Goal: Task Accomplishment & Management: Use online tool/utility

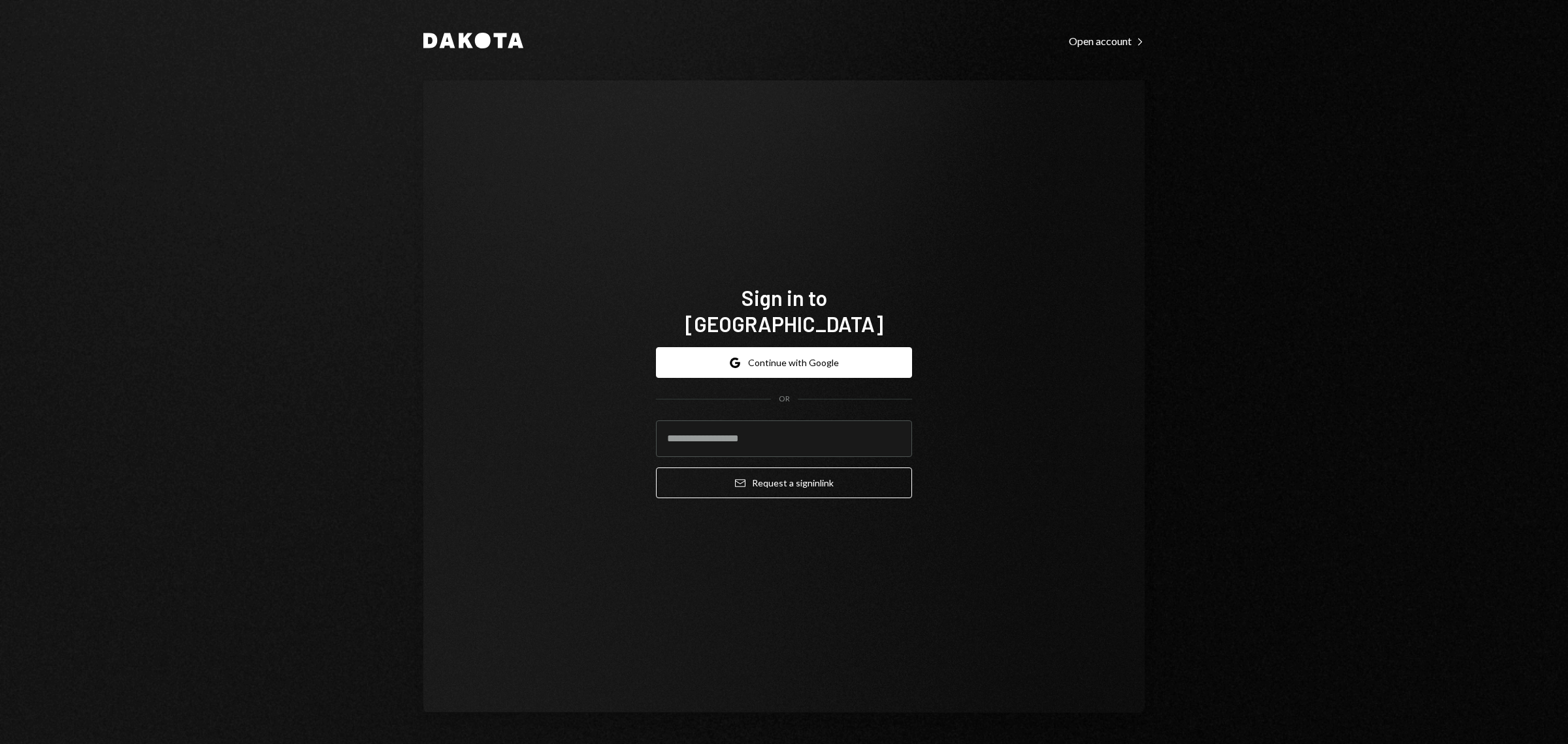
click at [1190, 99] on div "Dakota Open account Right Caret Sign in to Dakota Google Continue with Google O…" at bounding box center [784, 372] width 1568 height 744
click at [804, 350] on button "Google Continue with Google" at bounding box center [784, 362] width 256 height 30
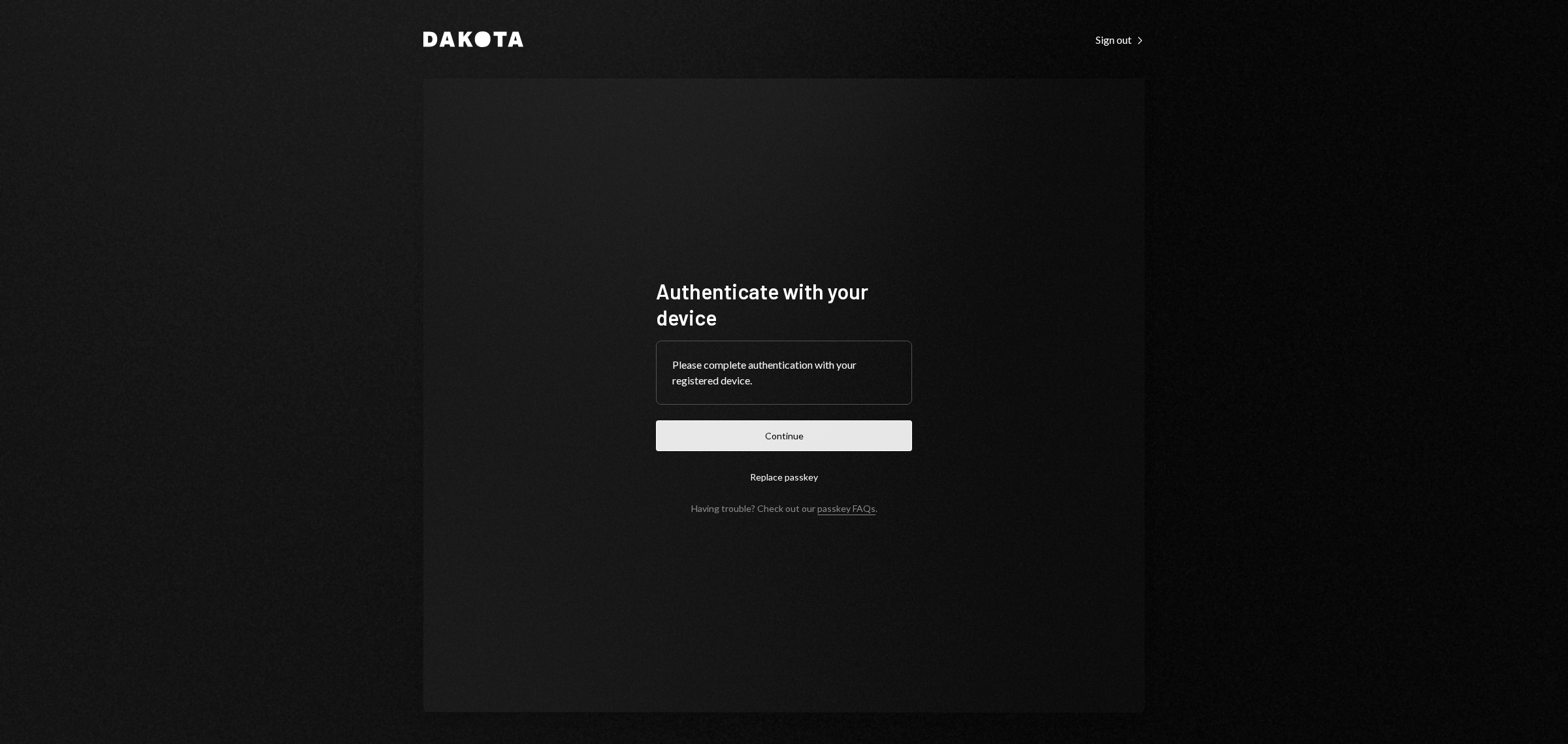
click at [819, 442] on button "Continue" at bounding box center [784, 436] width 256 height 30
click at [783, 436] on button "Continue" at bounding box center [784, 436] width 256 height 30
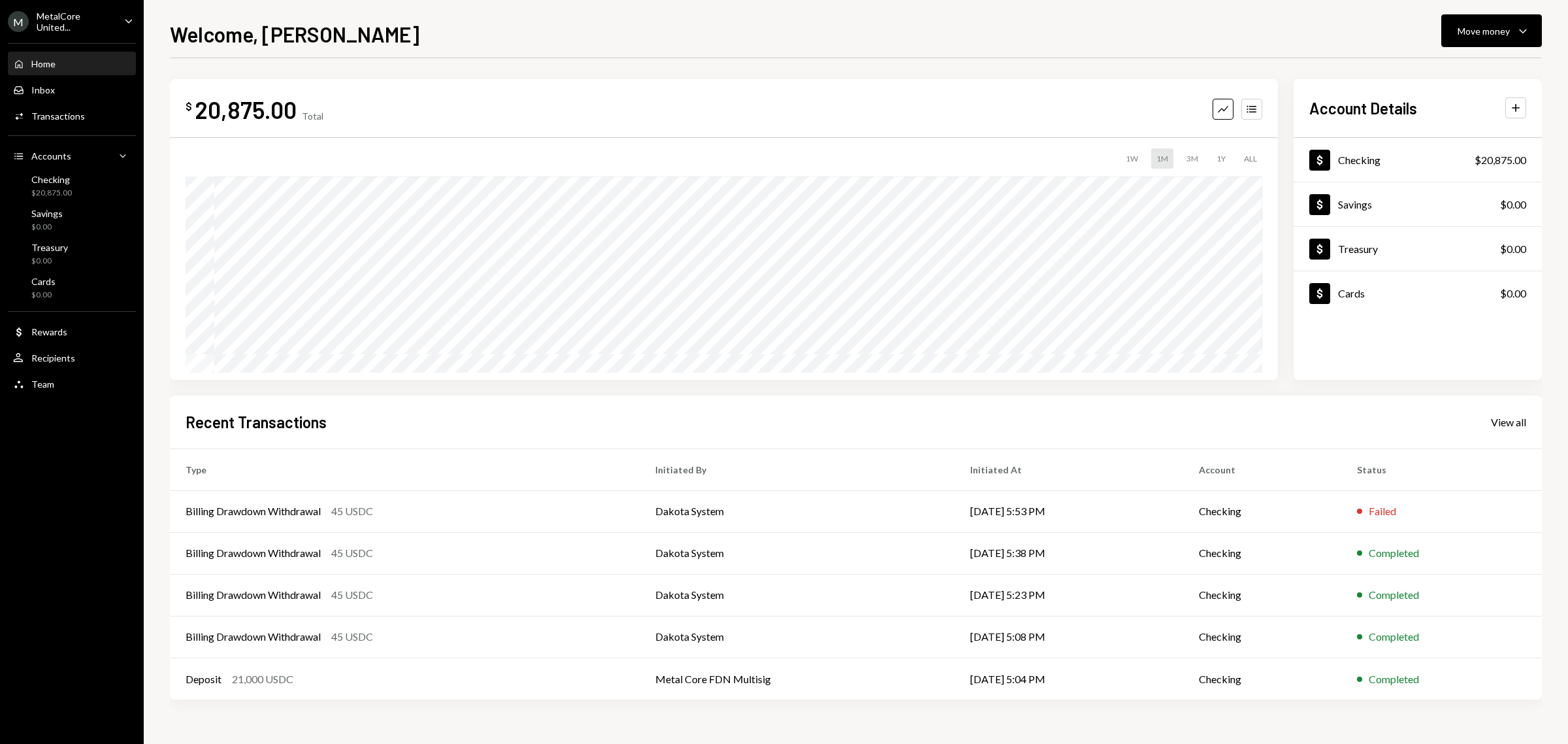
click at [108, 22] on div "MetalCore United..." at bounding box center [75, 22] width 77 height 22
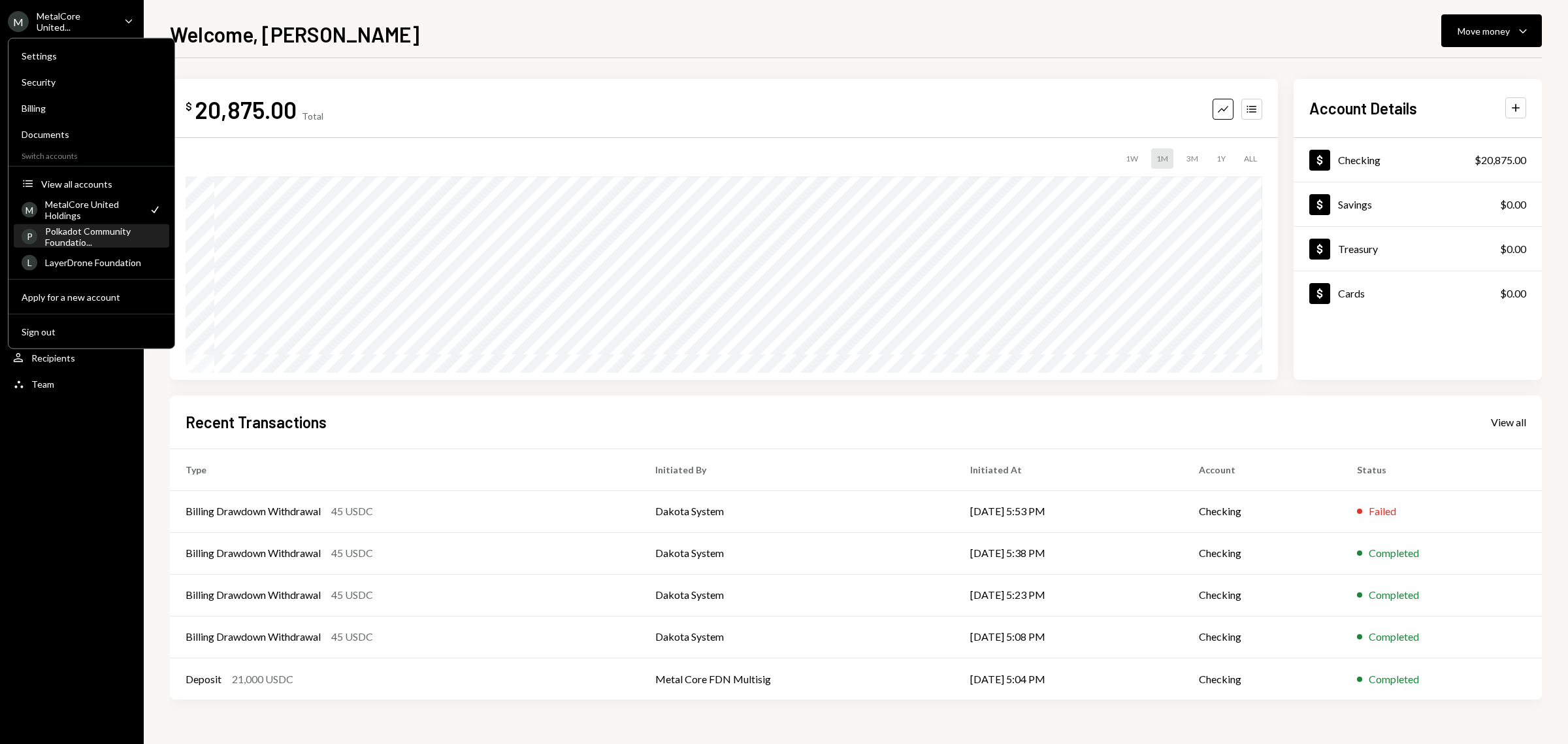
click at [87, 240] on div "Polkadot Community Foundatio..." at bounding box center [103, 236] width 117 height 22
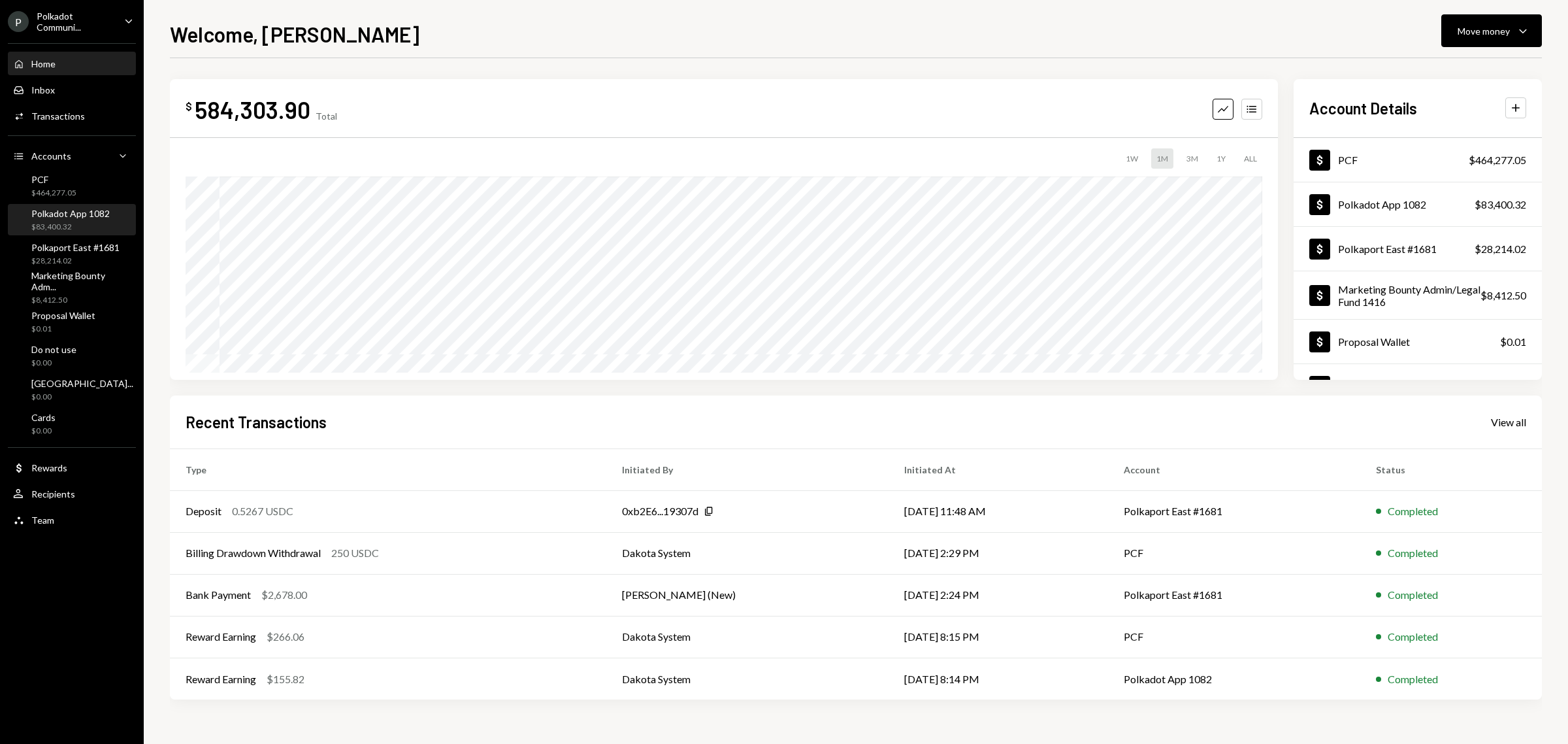
click at [74, 219] on div "Polkadot App 1082 $83,400.32" at bounding box center [70, 221] width 78 height 25
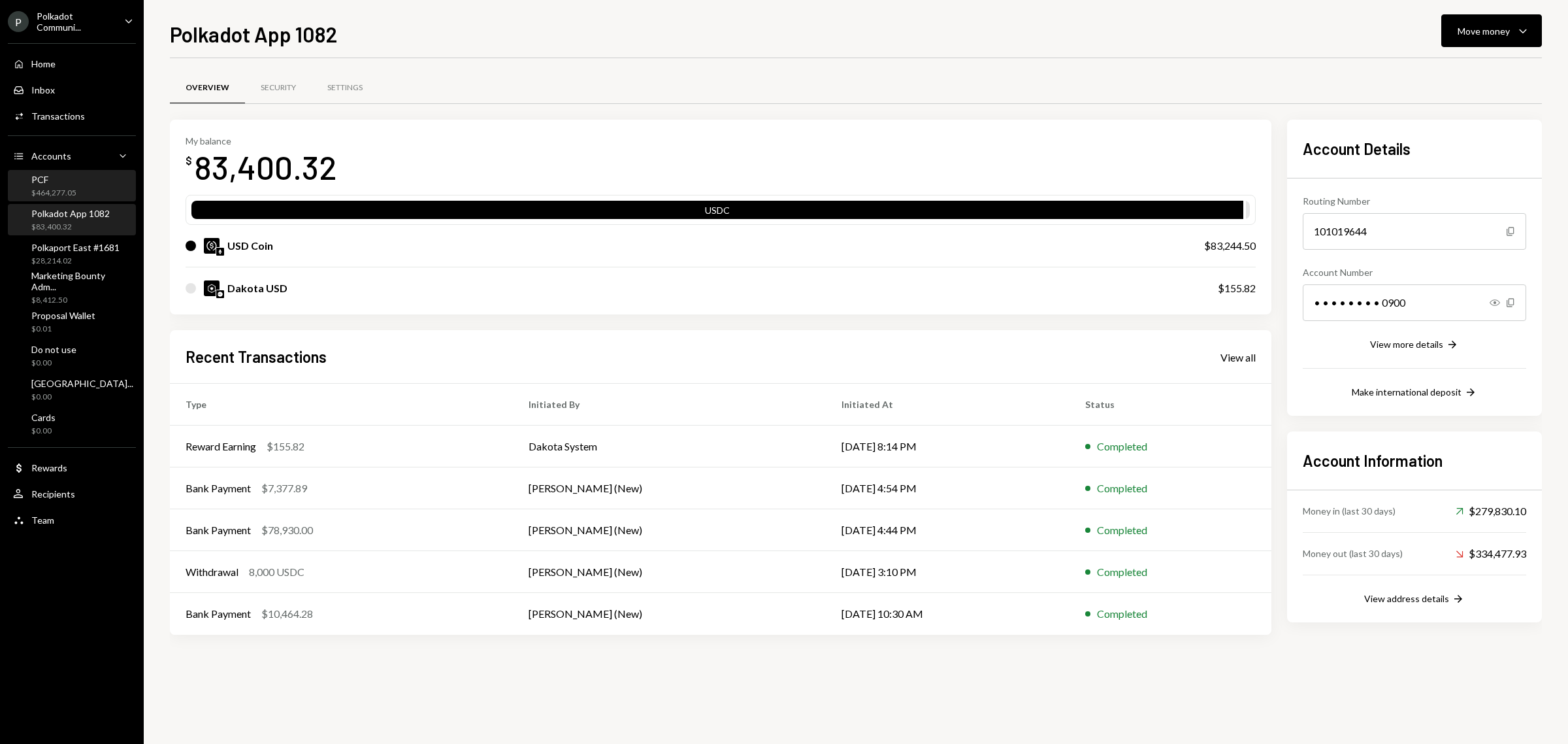
click at [51, 187] on div "$464,277.05" at bounding box center [54, 193] width 45 height 11
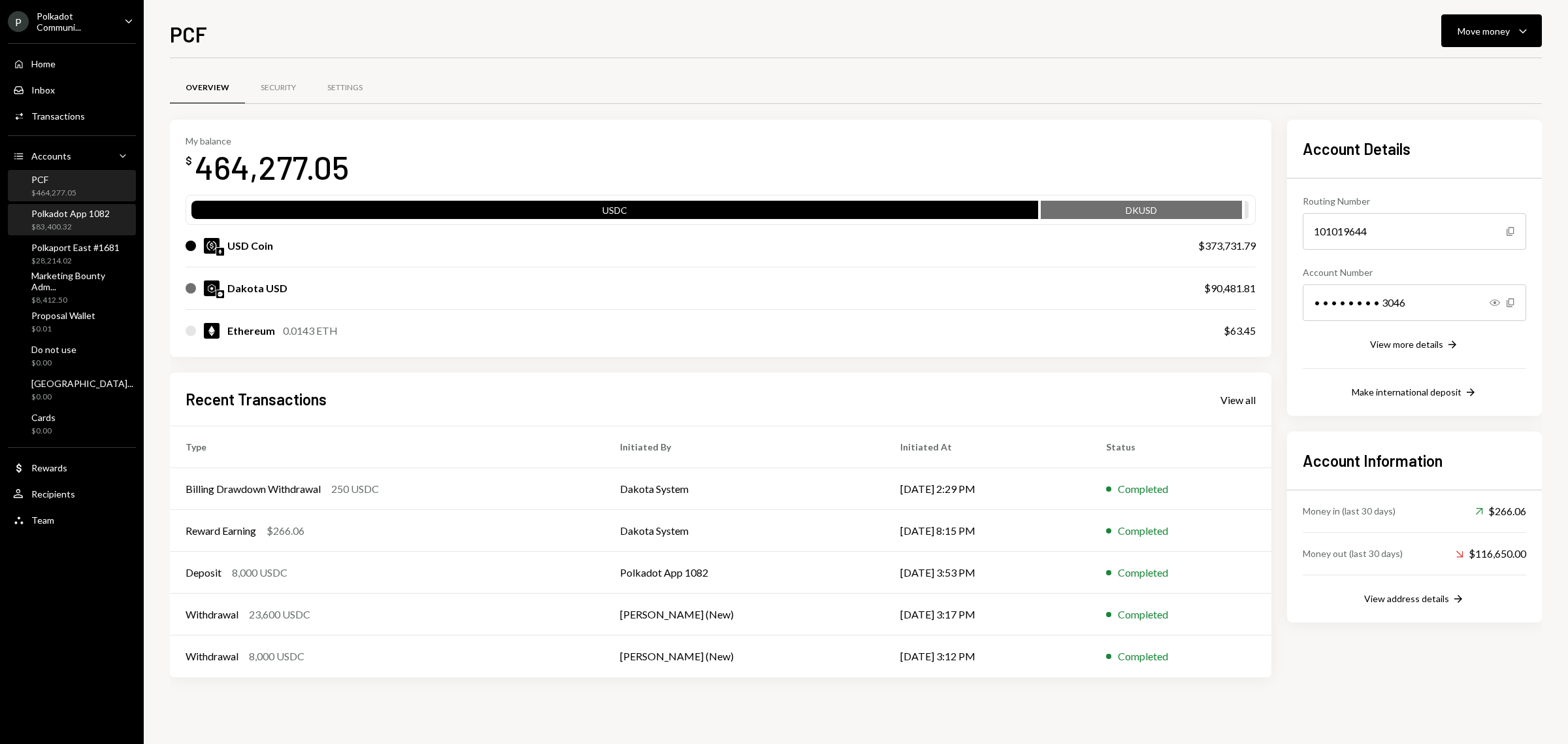
click at [59, 214] on div "Polkadot App 1082" at bounding box center [70, 213] width 78 height 11
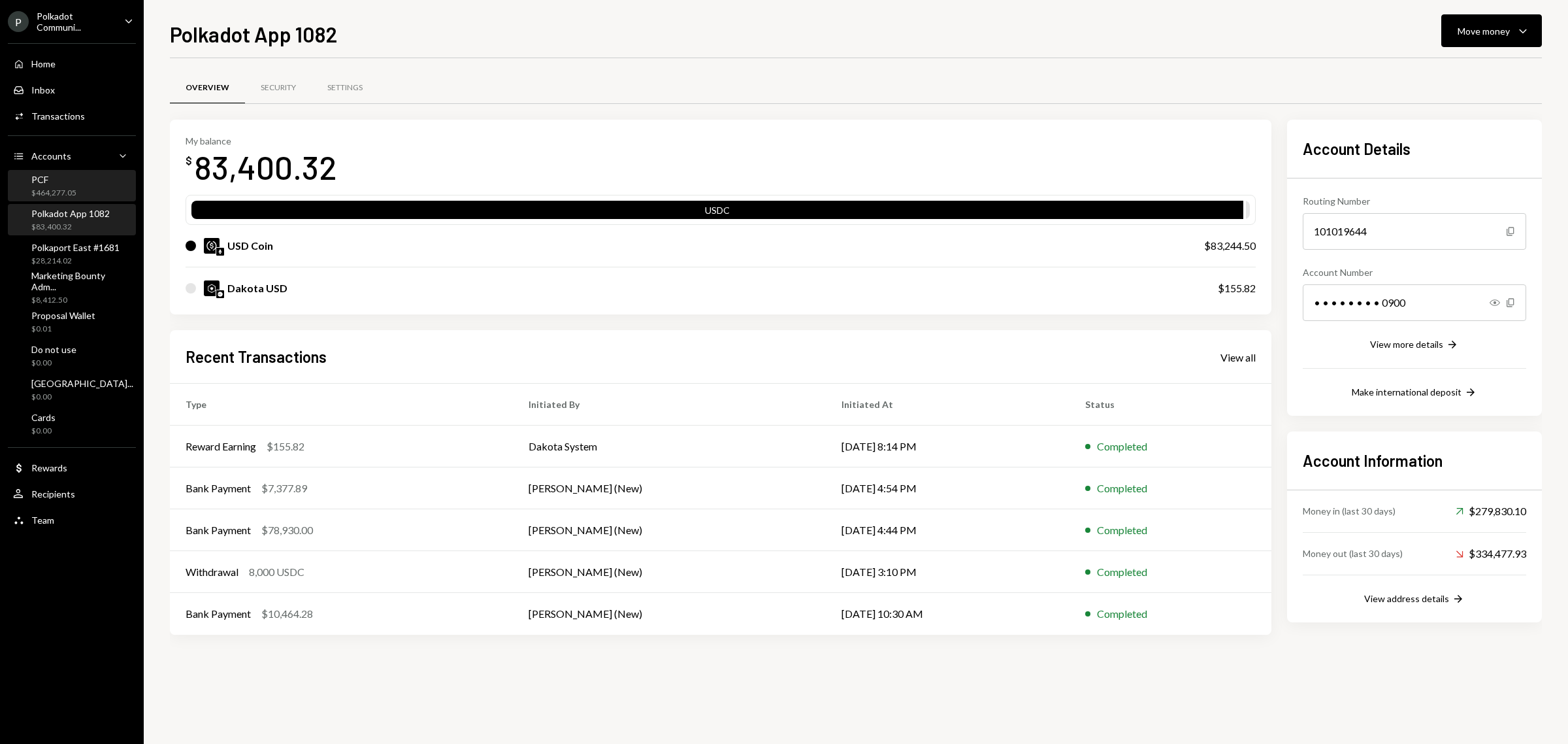
click at [66, 189] on div "$464,277.05" at bounding box center [54, 193] width 45 height 11
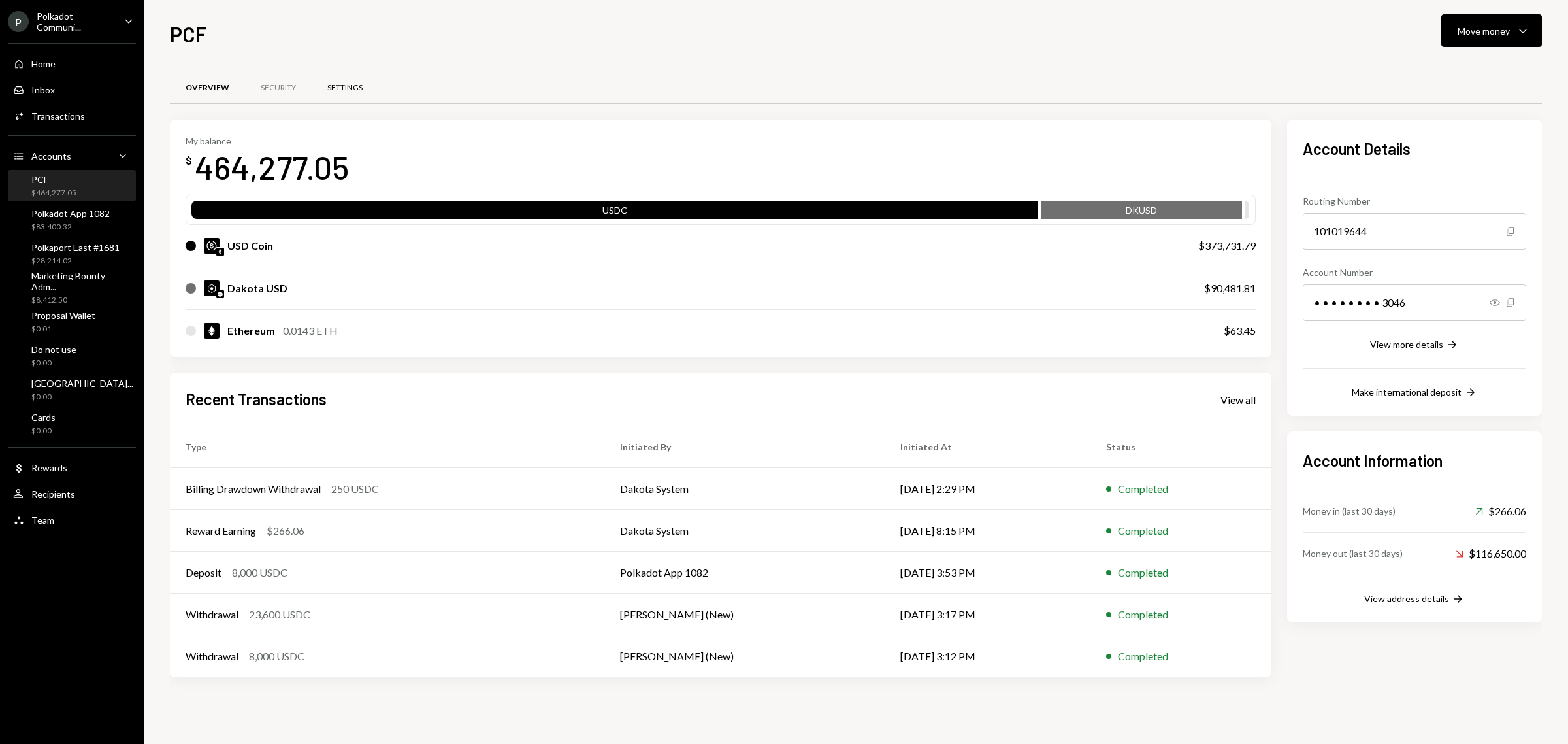
click at [358, 87] on div "Settings" at bounding box center [344, 88] width 35 height 11
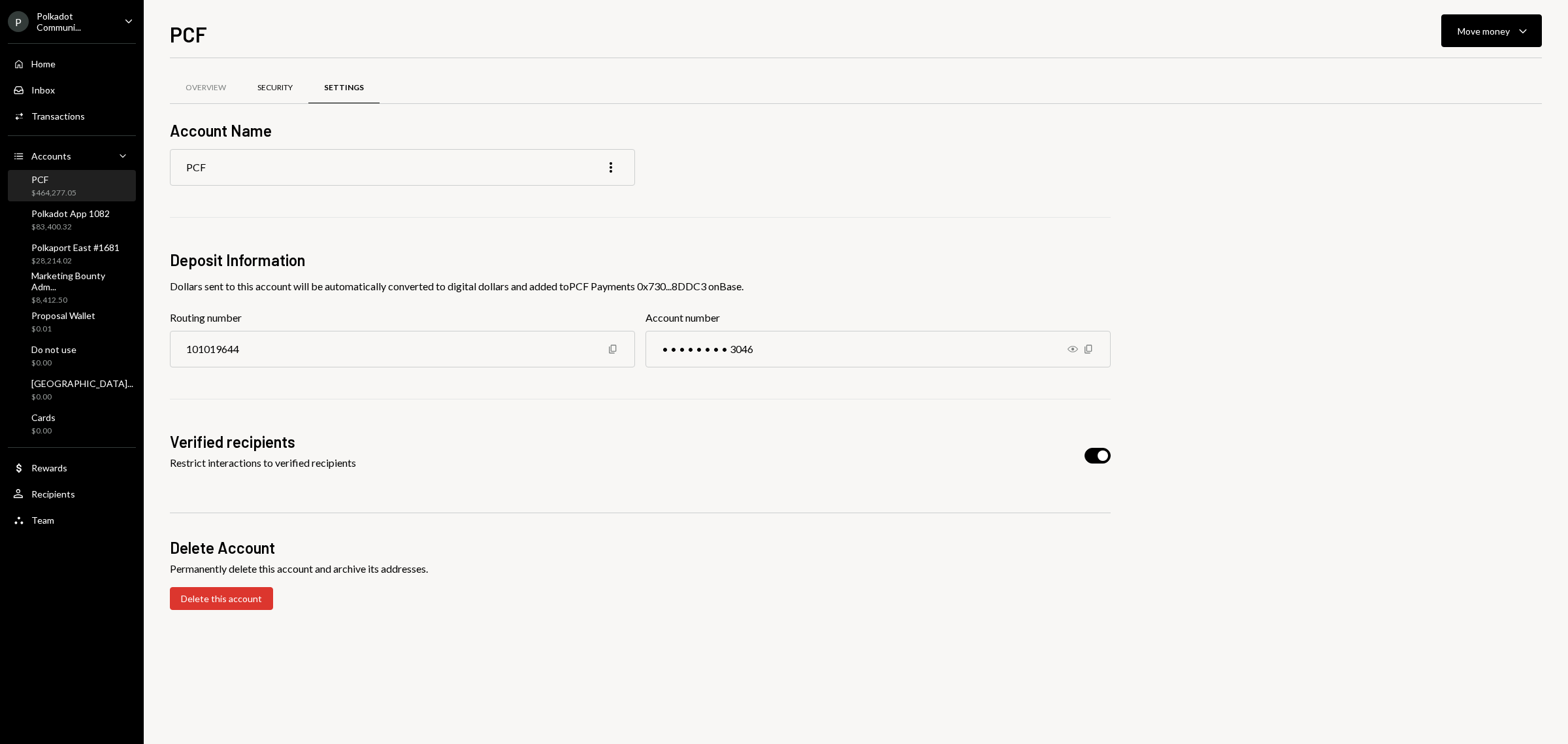
click at [293, 85] on div "Security" at bounding box center [274, 88] width 35 height 11
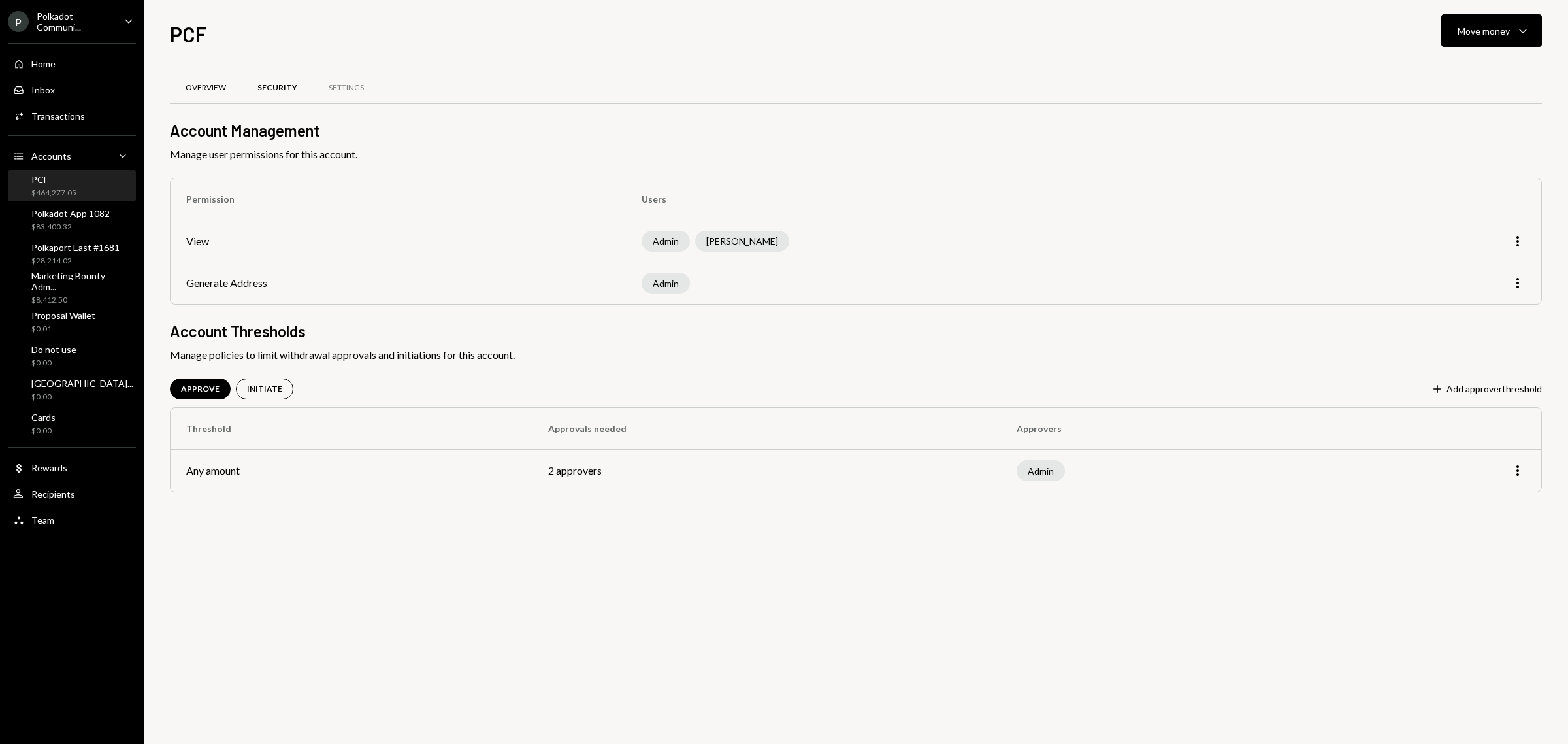
click at [213, 92] on div "Overview" at bounding box center [205, 88] width 40 height 11
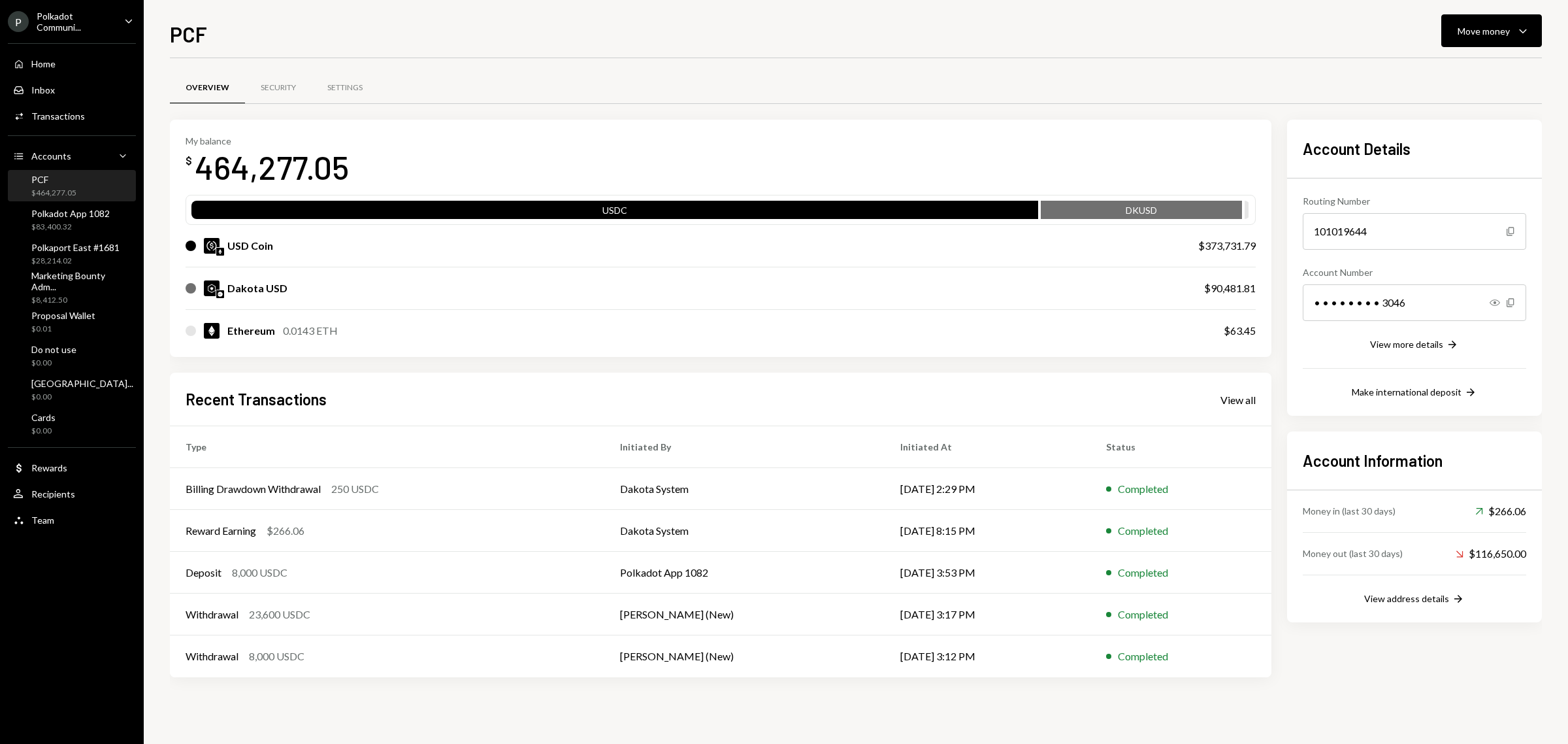
click at [91, 28] on div "Polkadot Communi..." at bounding box center [75, 22] width 77 height 22
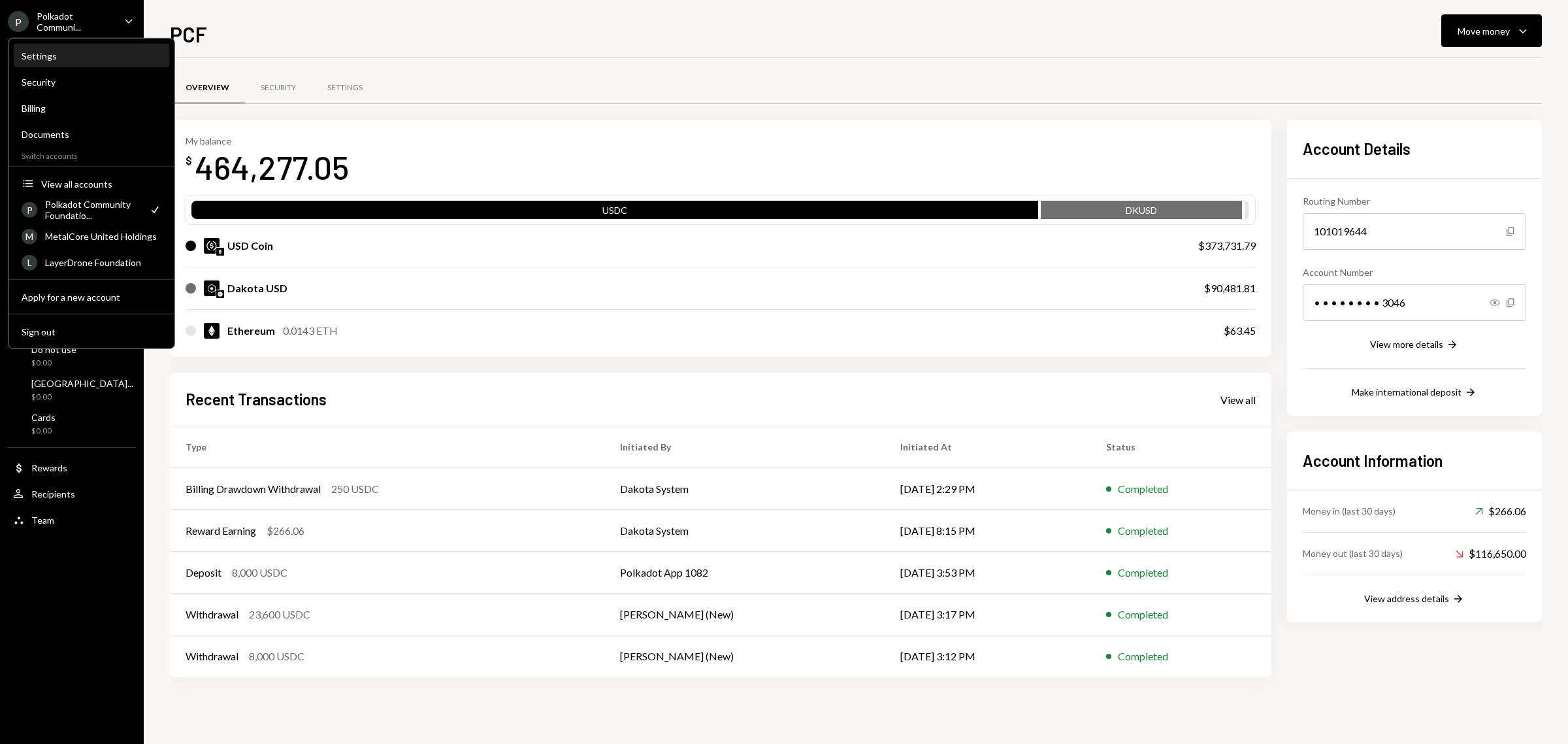
click at [100, 59] on div "Settings" at bounding box center [91, 56] width 140 height 11
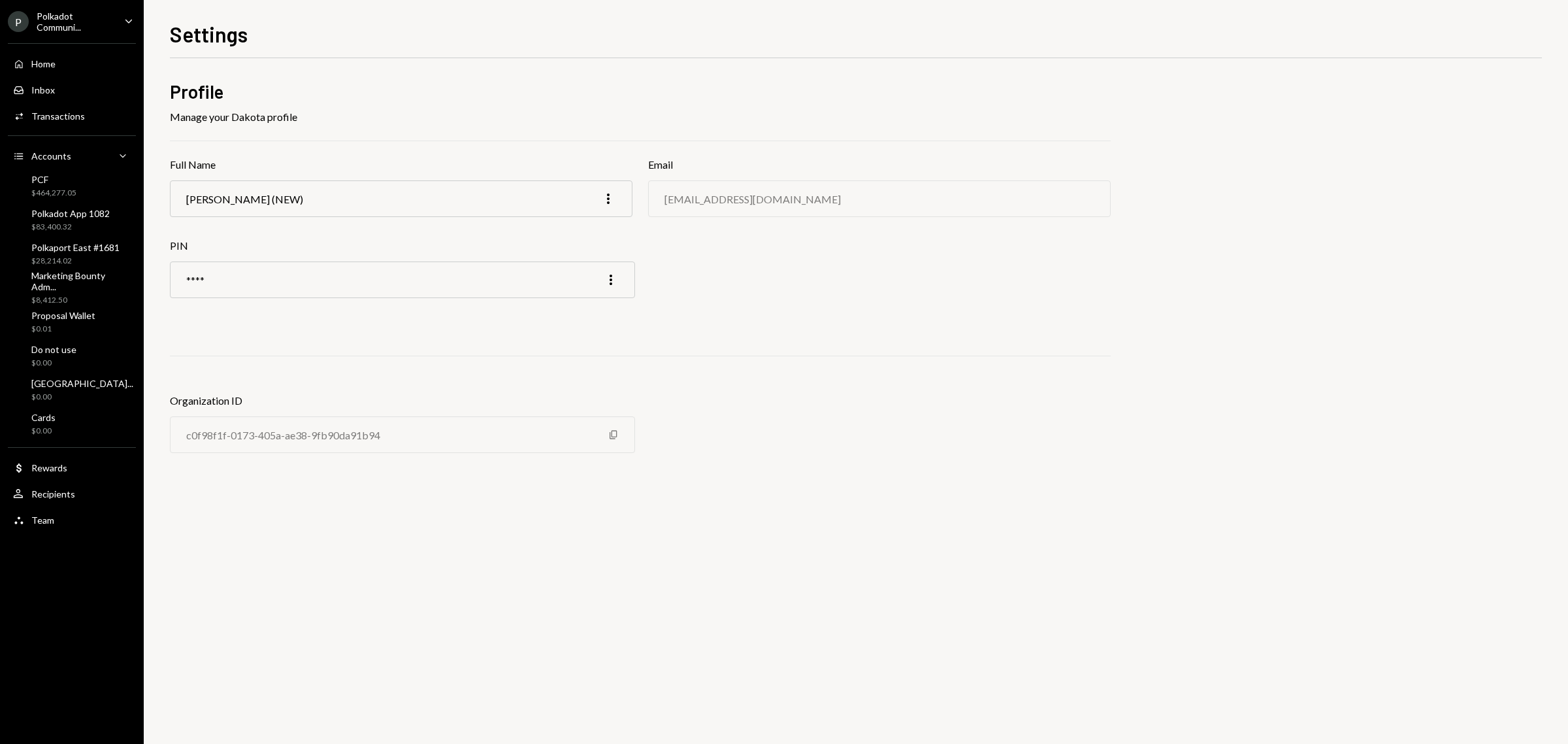
click at [85, 35] on div "Home Home Inbox Inbox Activities Transactions Accounts Accounts Caret Down PCF …" at bounding box center [72, 284] width 143 height 498
click at [90, 22] on div "Polkadot Communi..." at bounding box center [75, 22] width 77 height 22
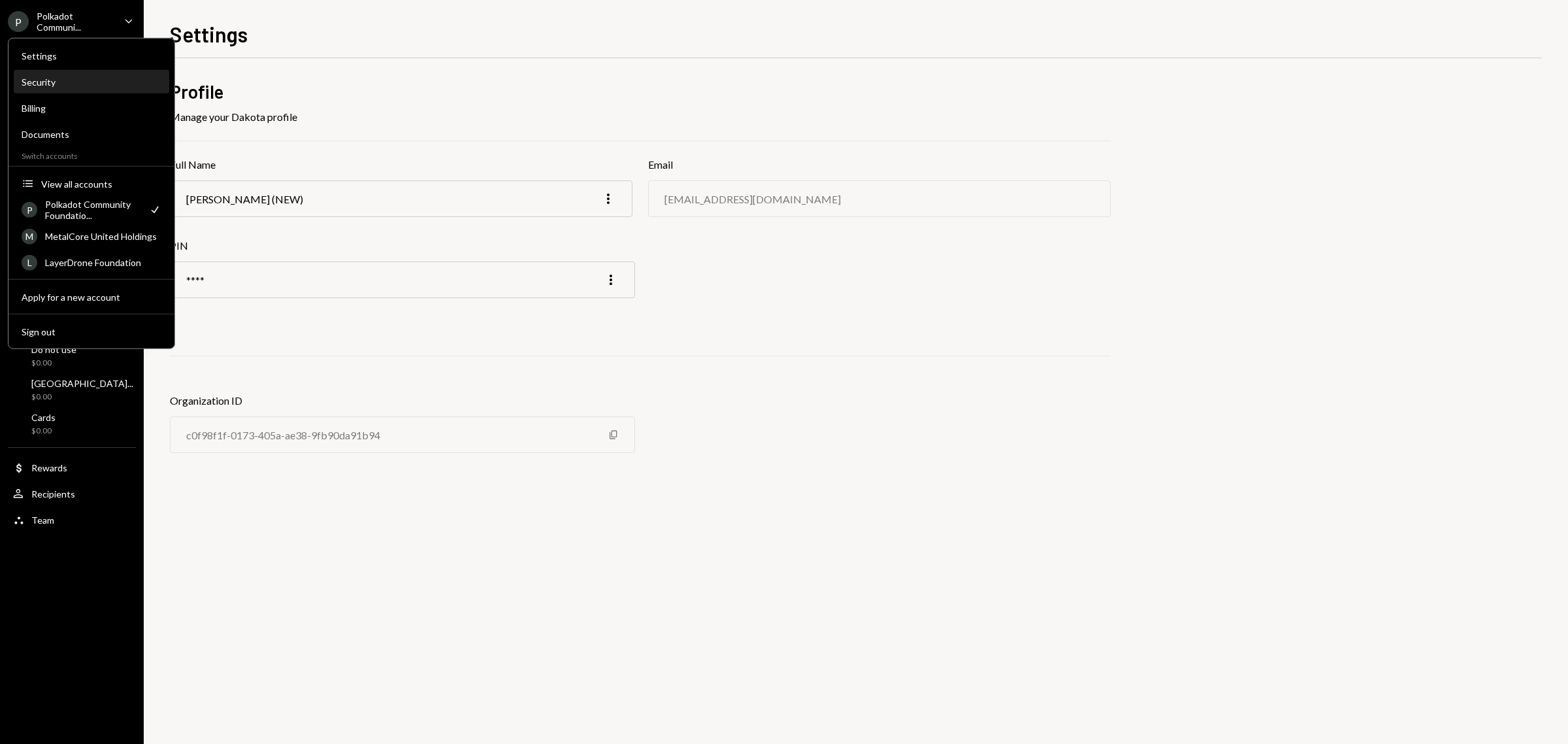
click at [93, 87] on div "Security" at bounding box center [91, 82] width 140 height 22
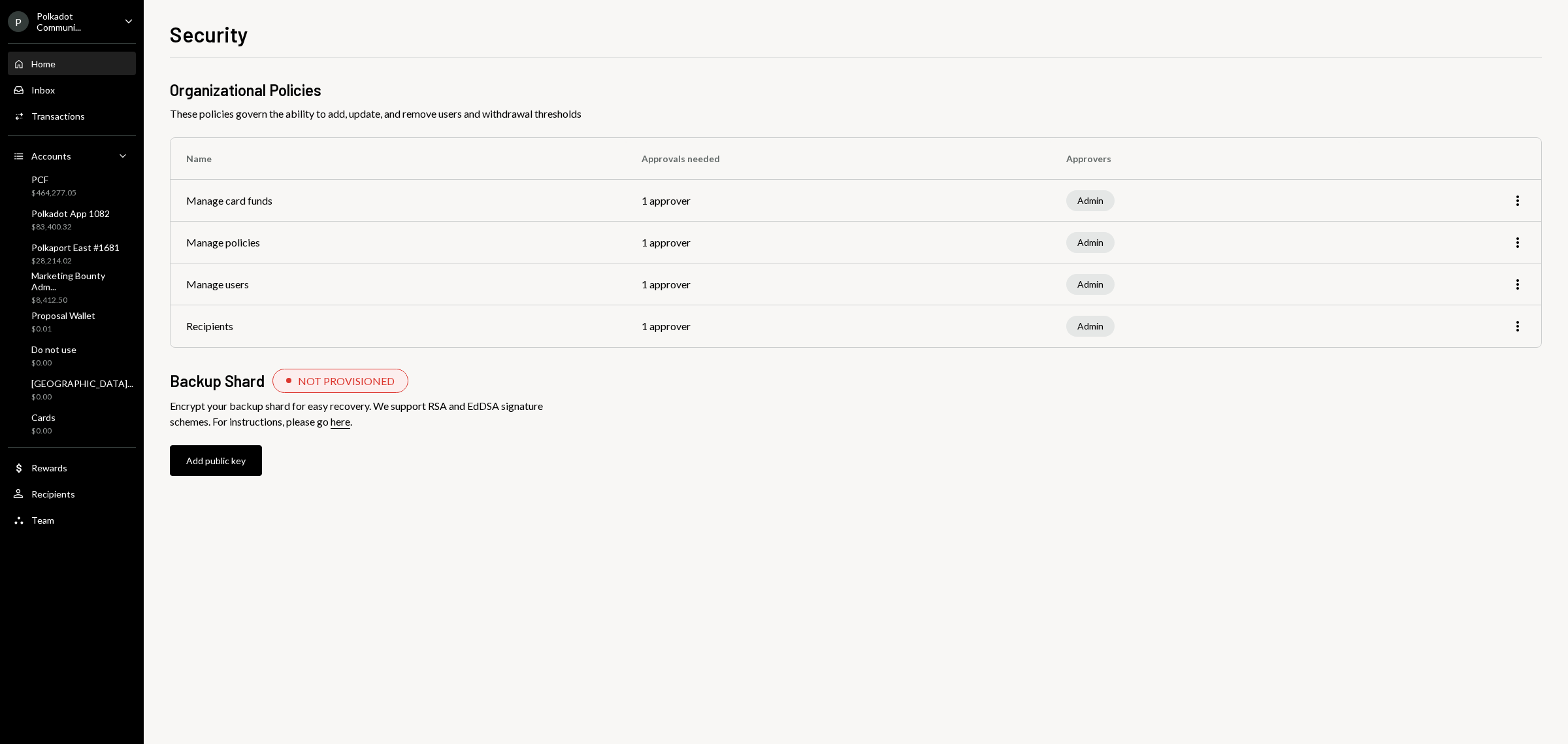
click at [72, 53] on div "Home Home" at bounding box center [72, 64] width 117 height 22
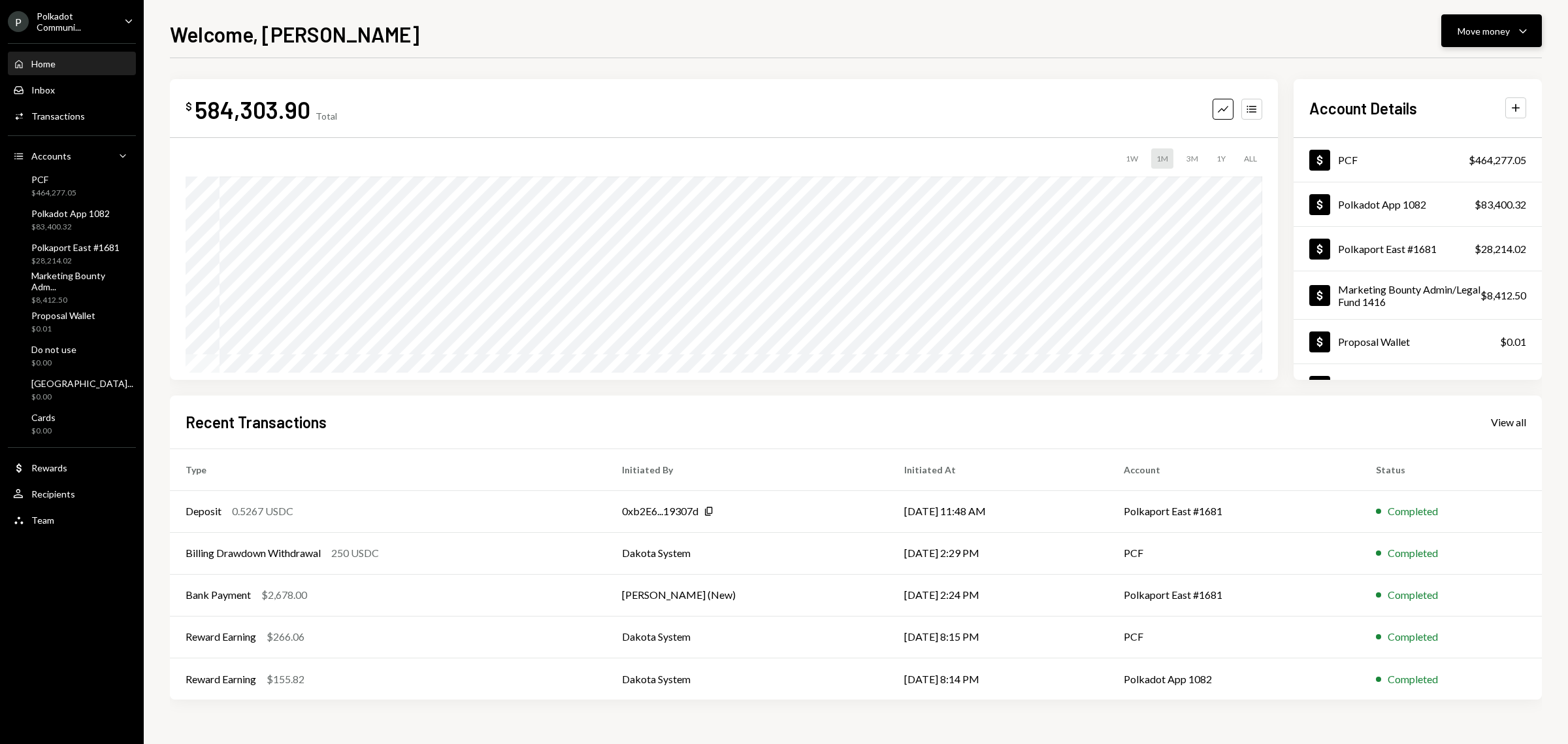
click at [1501, 30] on div "Move money" at bounding box center [1484, 30] width 52 height 13
drag, startPoint x: 1285, startPoint y: 46, endPoint x: 1266, endPoint y: 46, distance: 19.0
click at [1284, 46] on div "Welcome, Mike Move money Caret Down" at bounding box center [856, 32] width 1373 height 29
click at [105, 24] on div "Polkadot Communi..." at bounding box center [75, 22] width 77 height 22
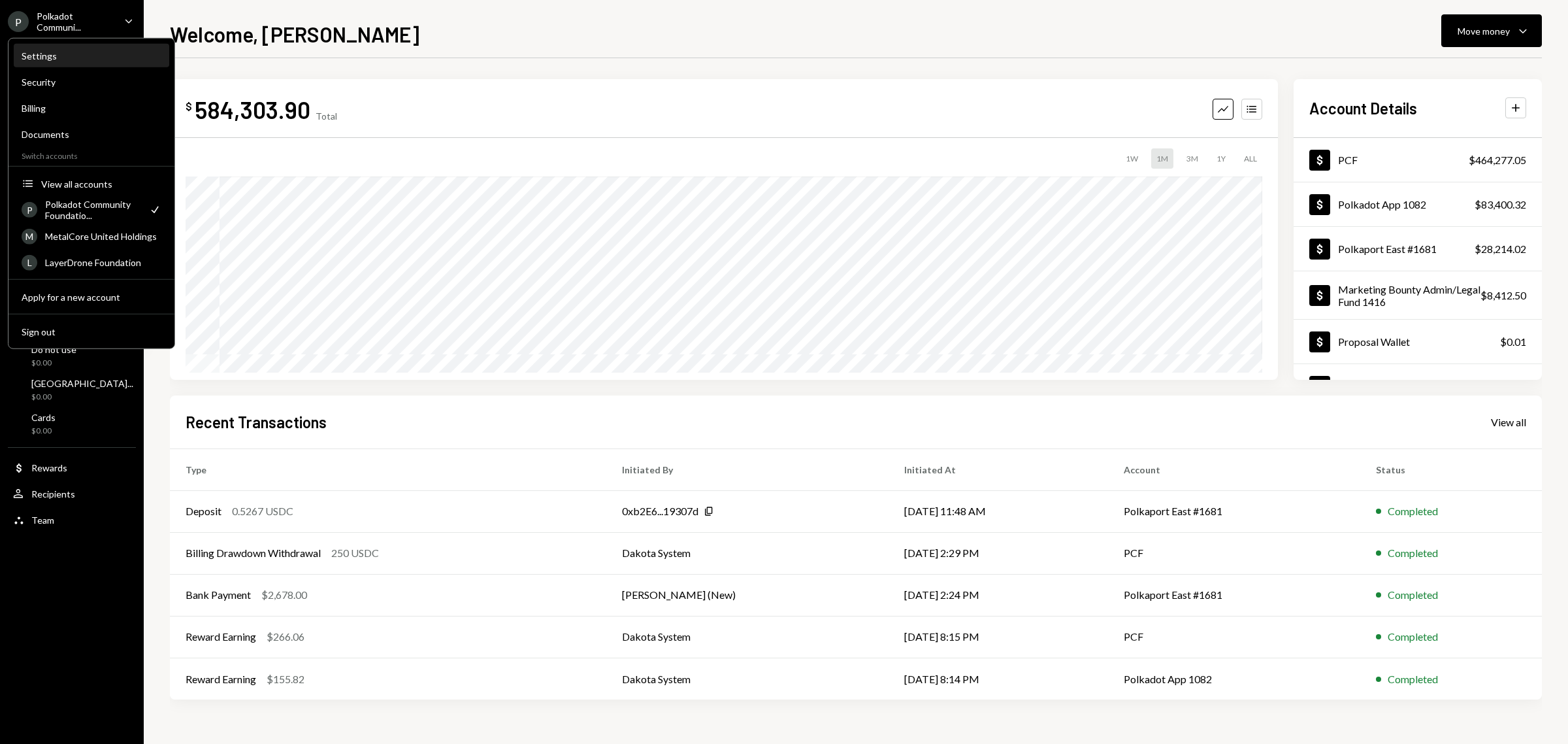
click at [105, 59] on div "Settings" at bounding box center [91, 56] width 140 height 11
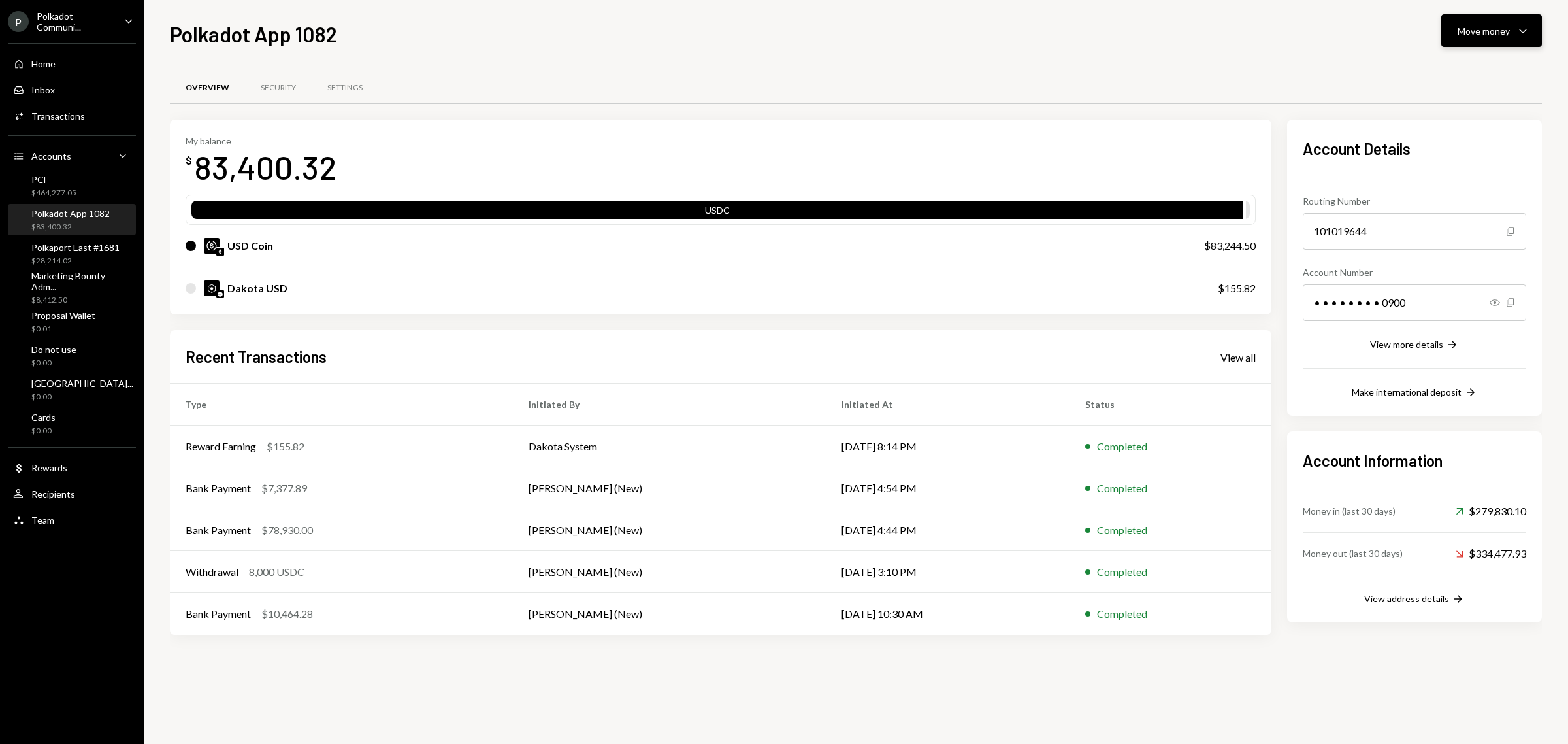
drag, startPoint x: 1523, startPoint y: 37, endPoint x: 1518, endPoint y: 49, distance: 13.0
click at [1522, 37] on icon "Caret Down" at bounding box center [1522, 30] width 15 height 15
click at [1468, 65] on div "Send" at bounding box center [1481, 70] width 95 height 13
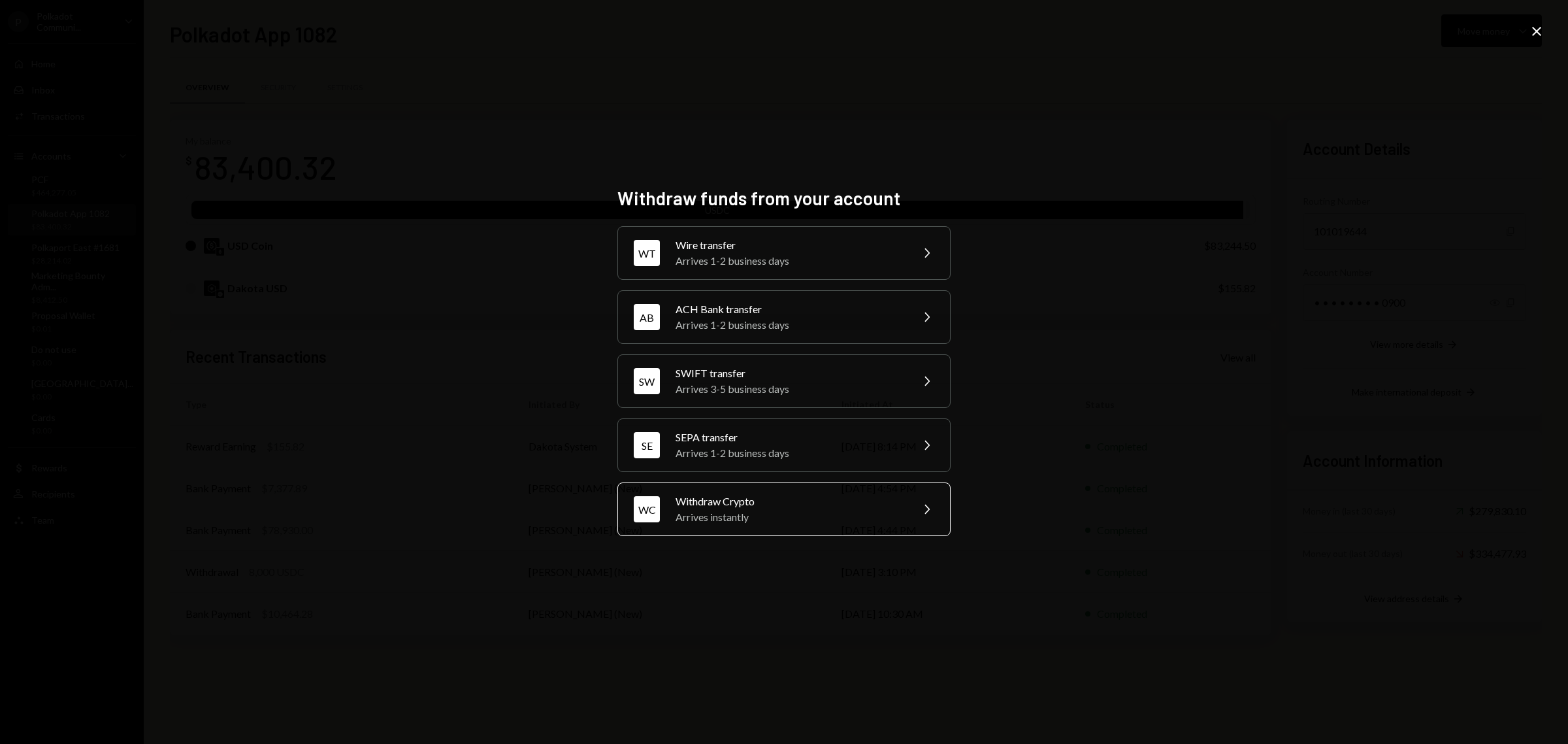
click at [782, 510] on div "Arrives instantly" at bounding box center [790, 516] width 228 height 15
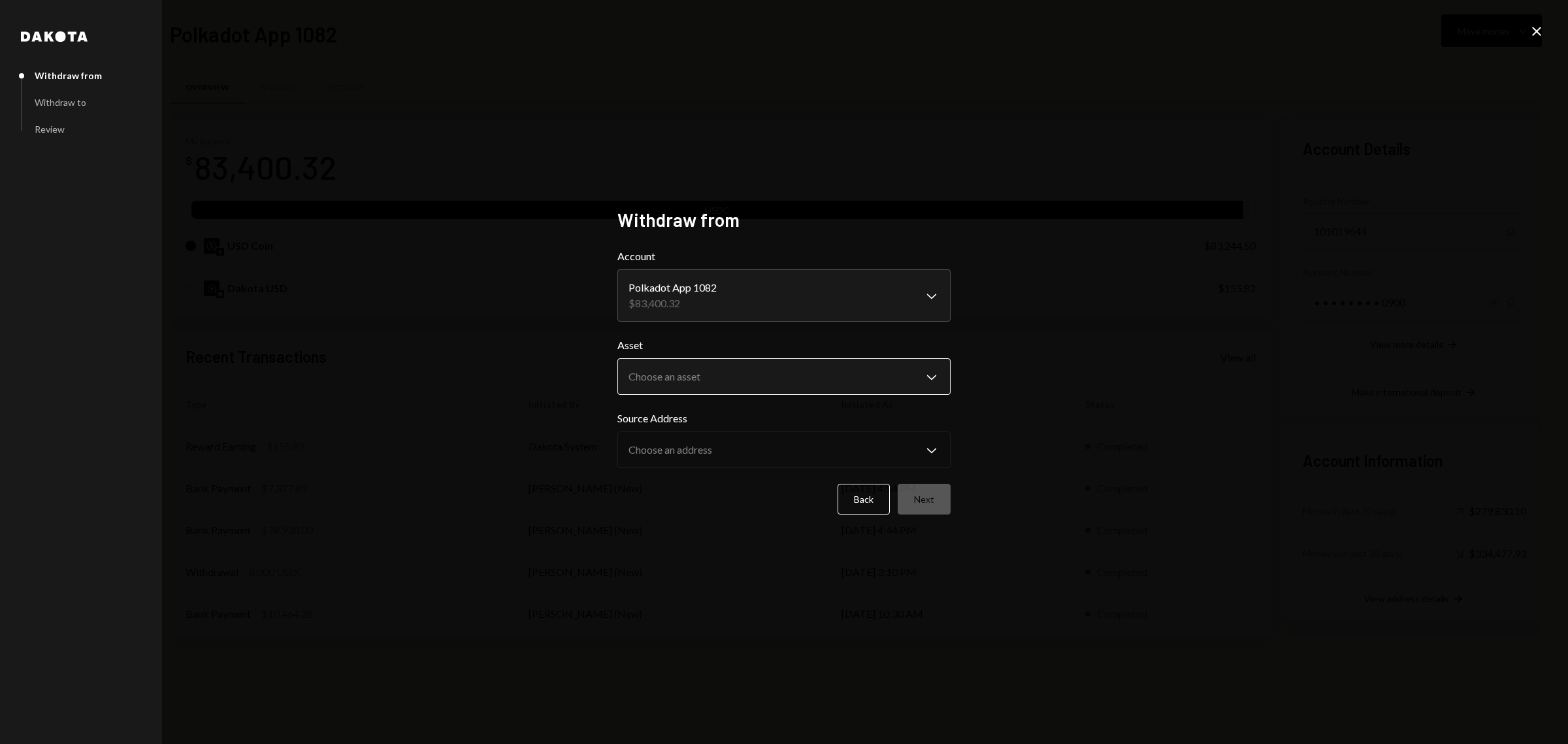
click at [821, 381] on body "P Polkadot Communi... Caret Down Home Home Inbox Inbox Activities Transactions …" at bounding box center [784, 372] width 1568 height 744
select select "****"
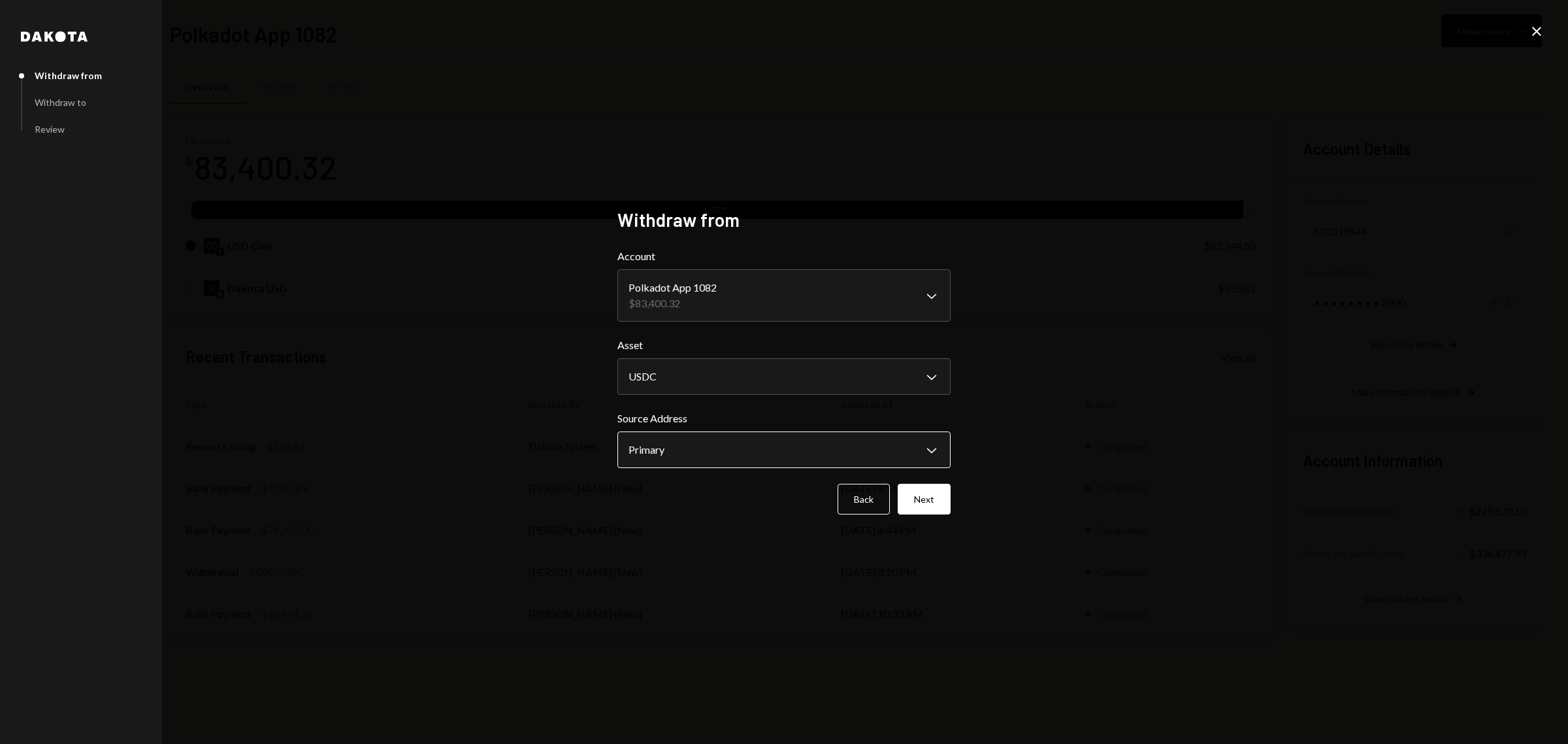
click at [773, 452] on body "P Polkadot Communi... Caret Down Home Home Inbox Inbox Activities Transactions …" at bounding box center [784, 372] width 1568 height 744
click at [929, 494] on button "Next" at bounding box center [924, 498] width 53 height 30
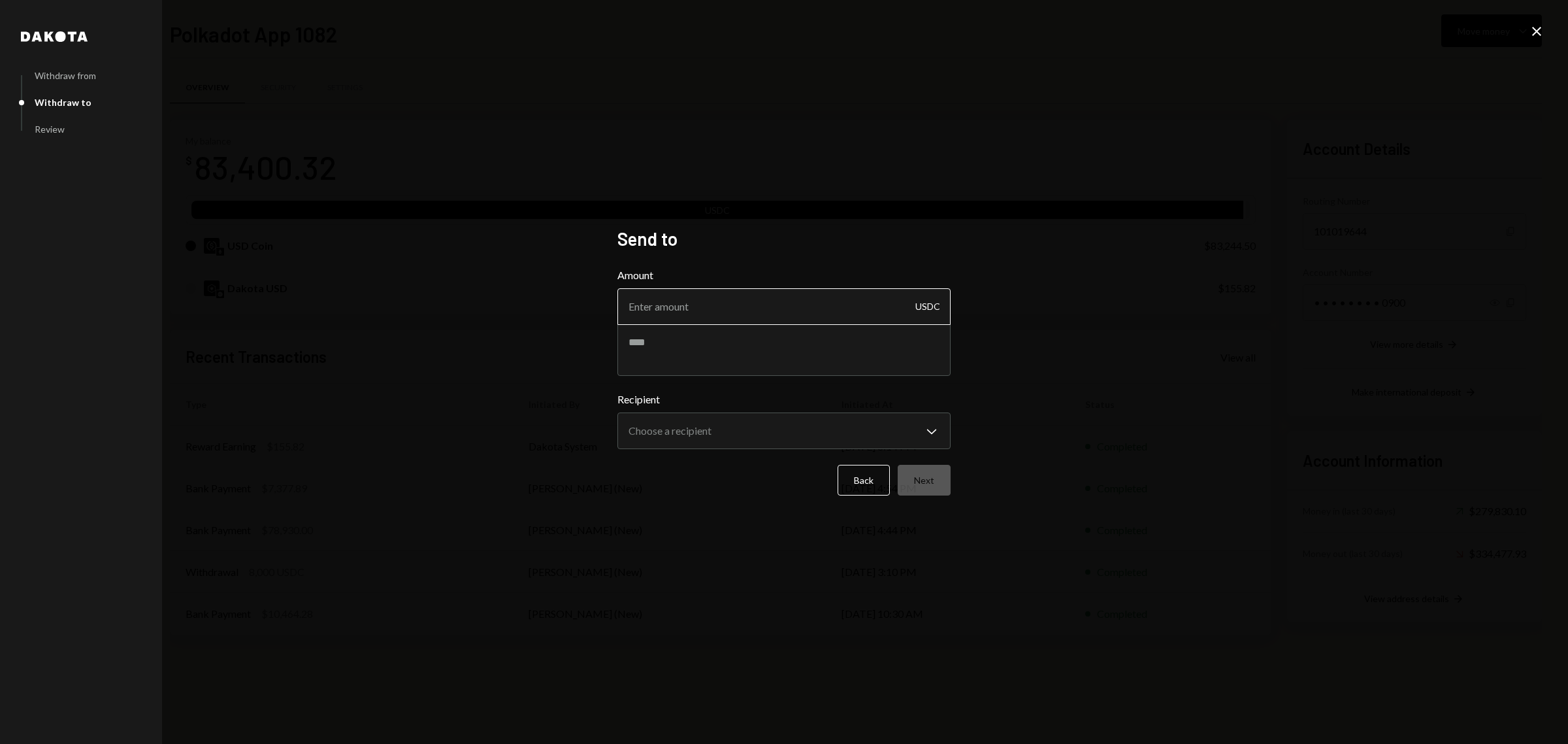
click at [749, 302] on input "Amount" at bounding box center [784, 306] width 334 height 37
type input "6500"
click at [727, 350] on textarea at bounding box center [784, 350] width 334 height 52
click at [650, 344] on textarea at bounding box center [784, 350] width 334 height 52
paste textarea "**********"
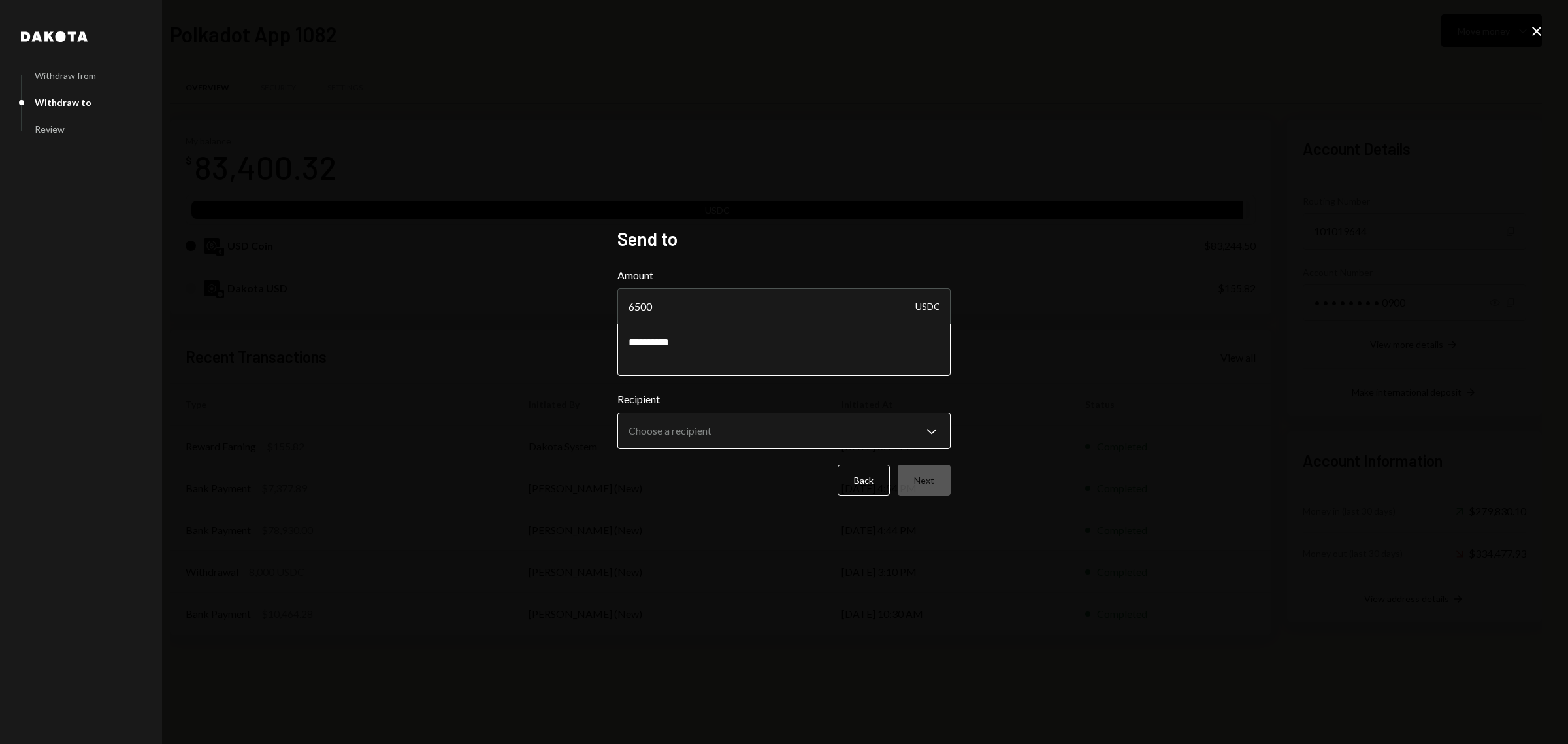
type textarea "**********"
click at [741, 431] on body "P Polkadot Communi... Caret Down Home Home Inbox Inbox Activities Transactions …" at bounding box center [784, 372] width 1568 height 744
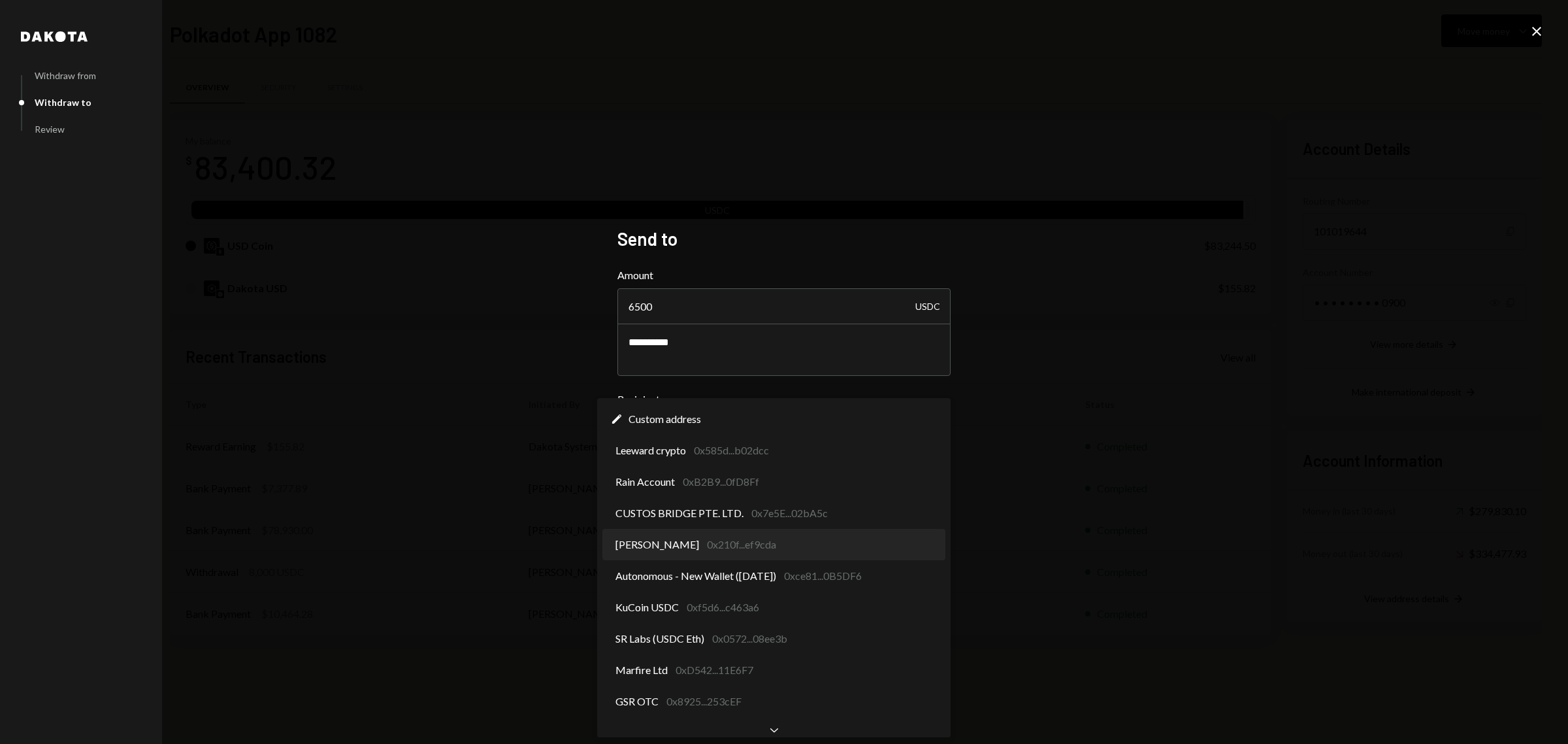
select select "**********"
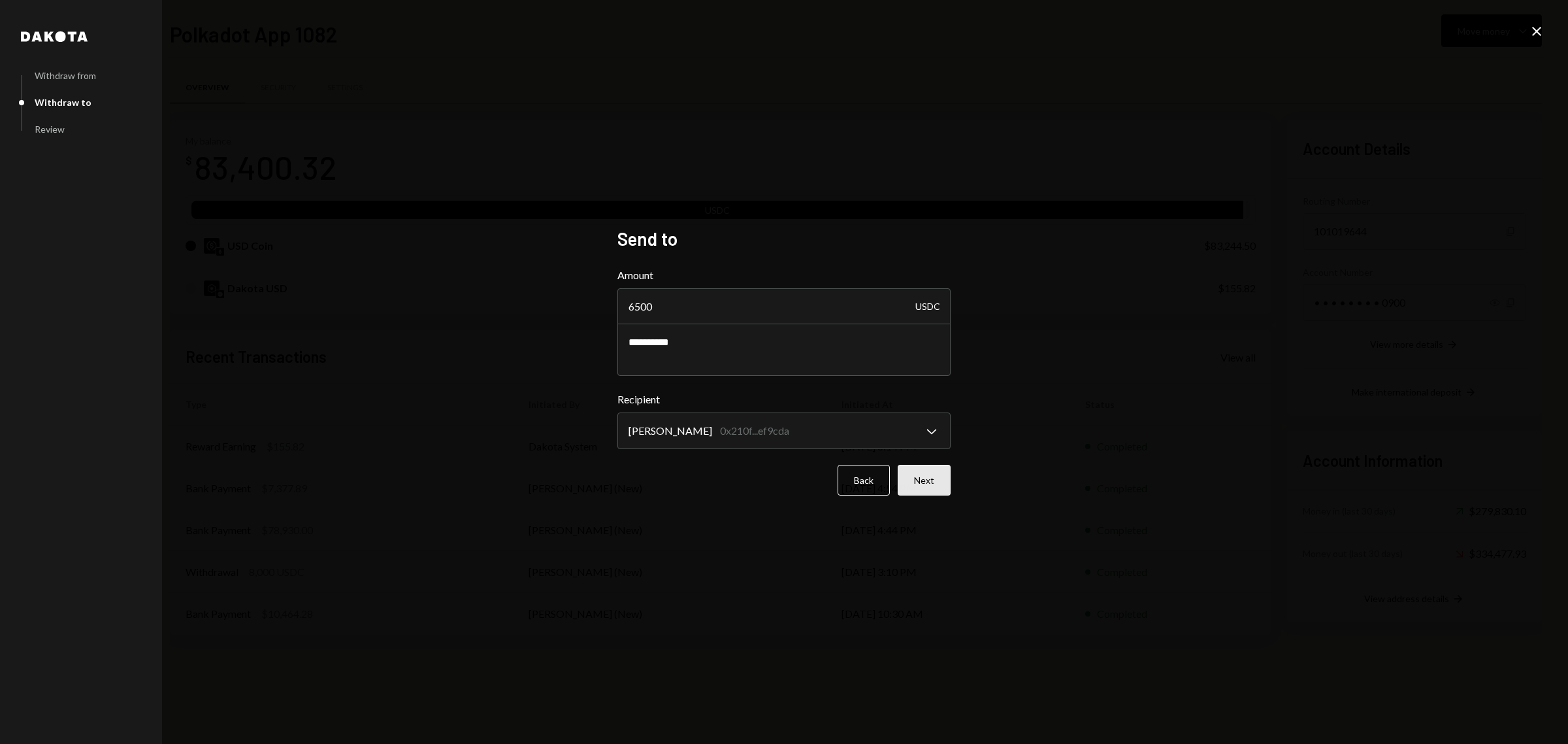
click at [919, 479] on button "Next" at bounding box center [924, 480] width 53 height 30
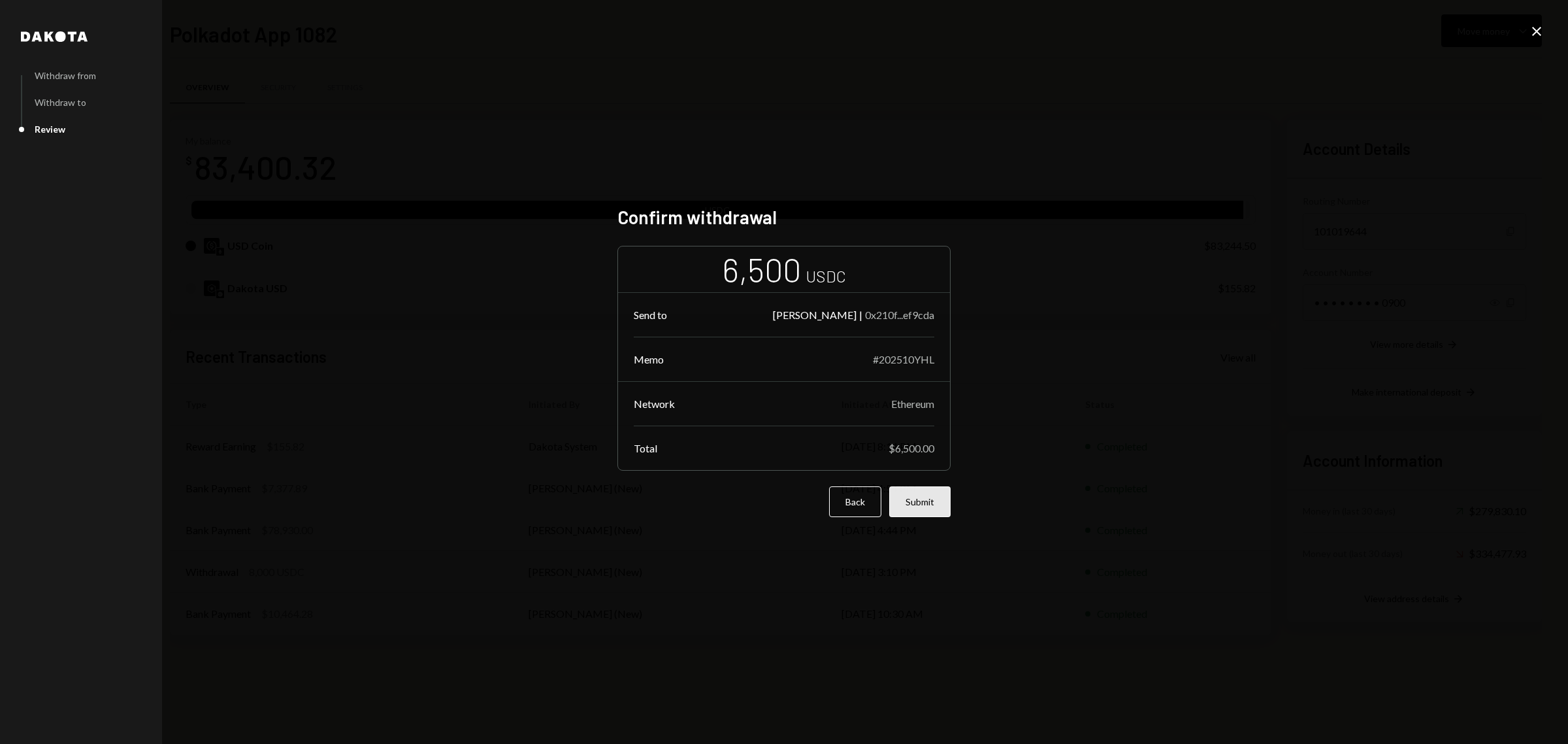
click at [920, 497] on button "Submit" at bounding box center [920, 501] width 62 height 30
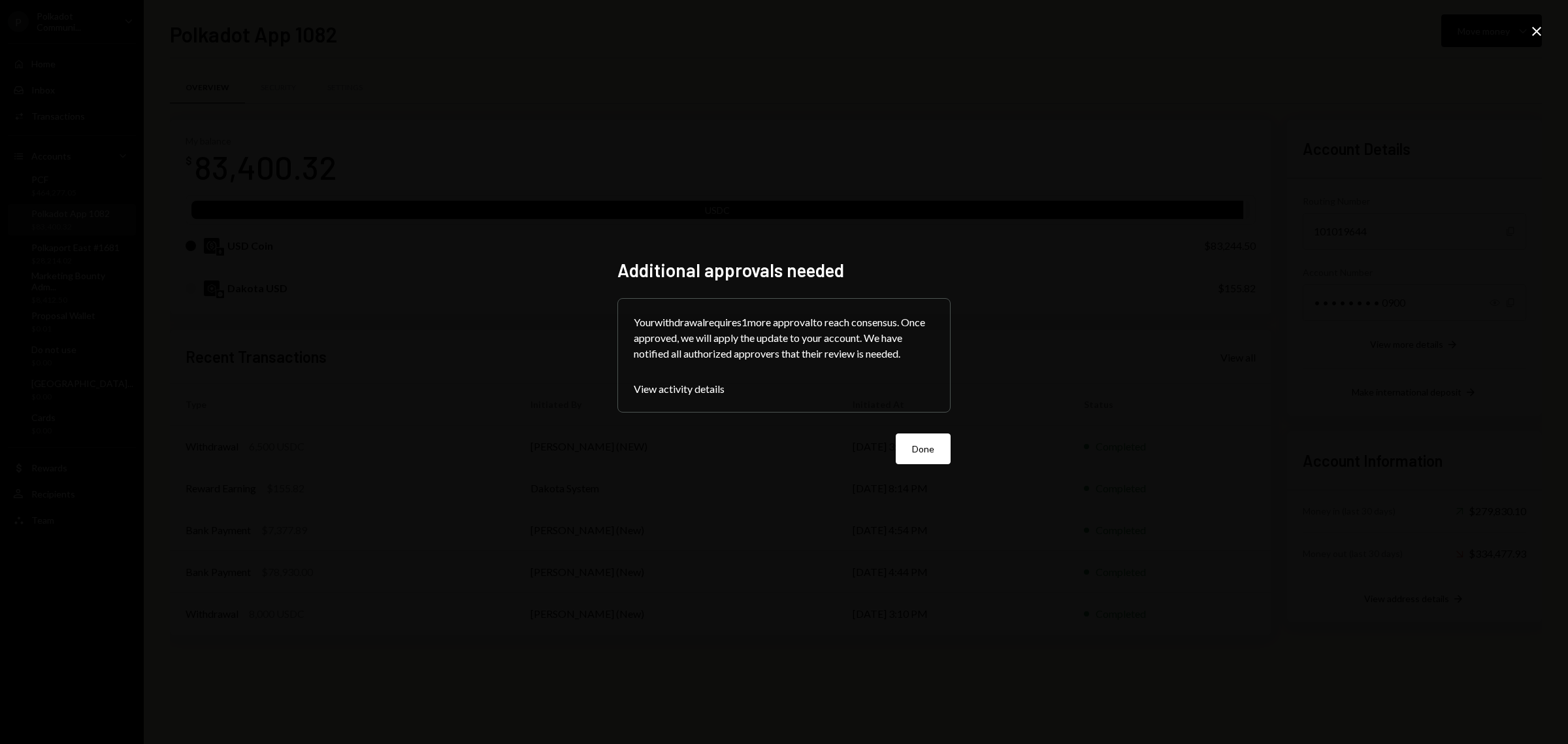
click at [923, 456] on button "Done" at bounding box center [923, 448] width 55 height 30
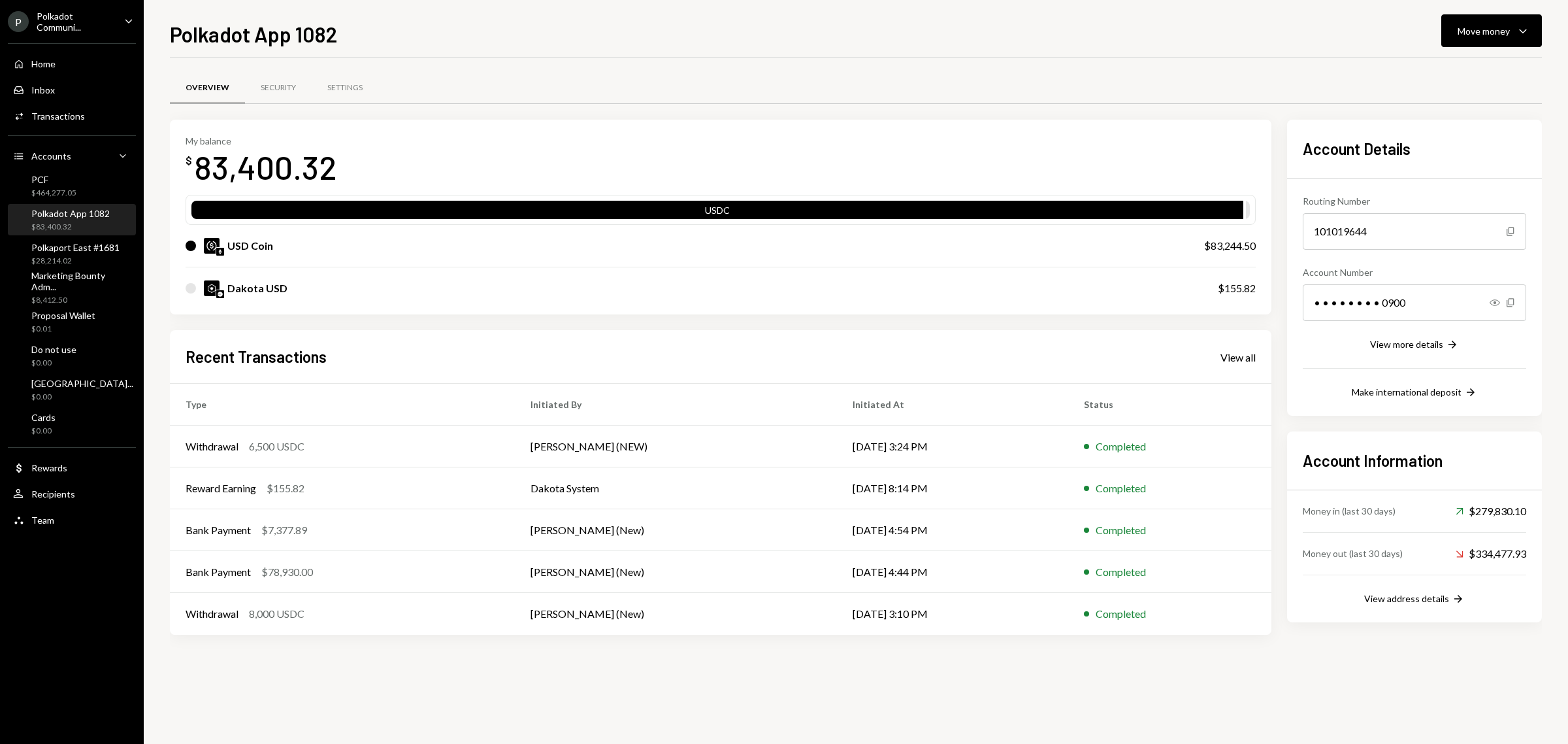
click at [73, 210] on div "Polkadot App 1082" at bounding box center [70, 213] width 78 height 11
